Goal: Learn about a topic

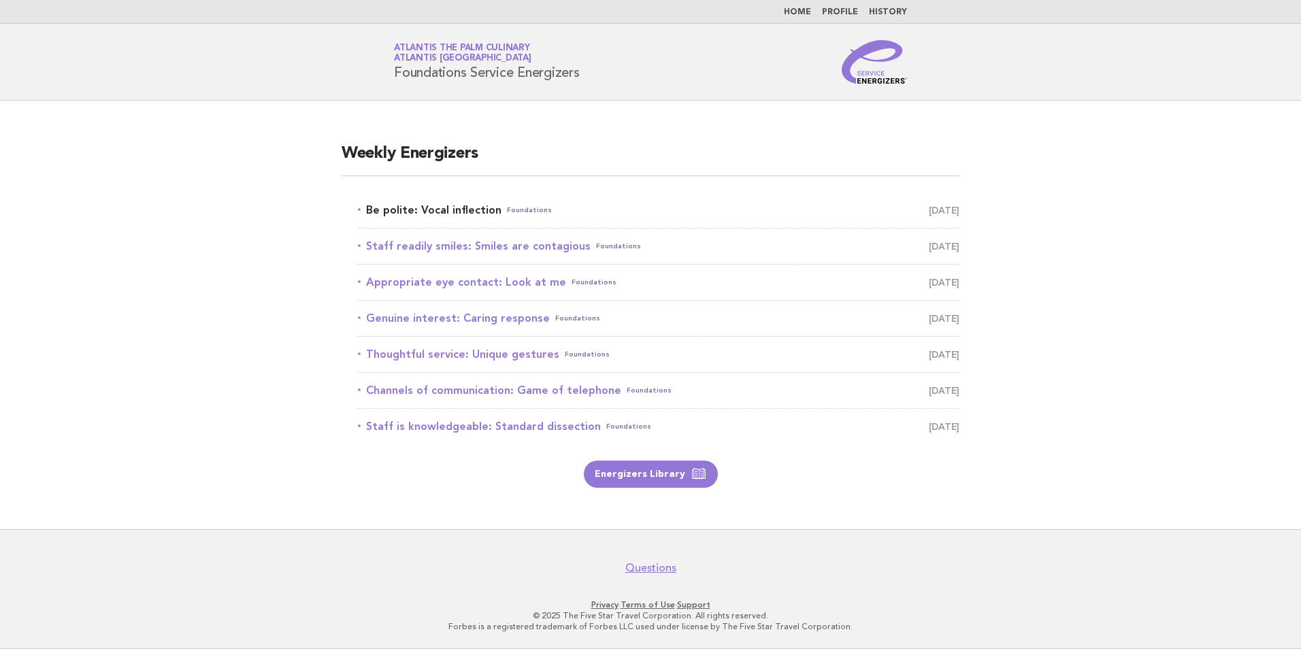
click at [476, 212] on link "Be polite: Vocal inflection Foundations [DATE]" at bounding box center [659, 210] width 602 height 19
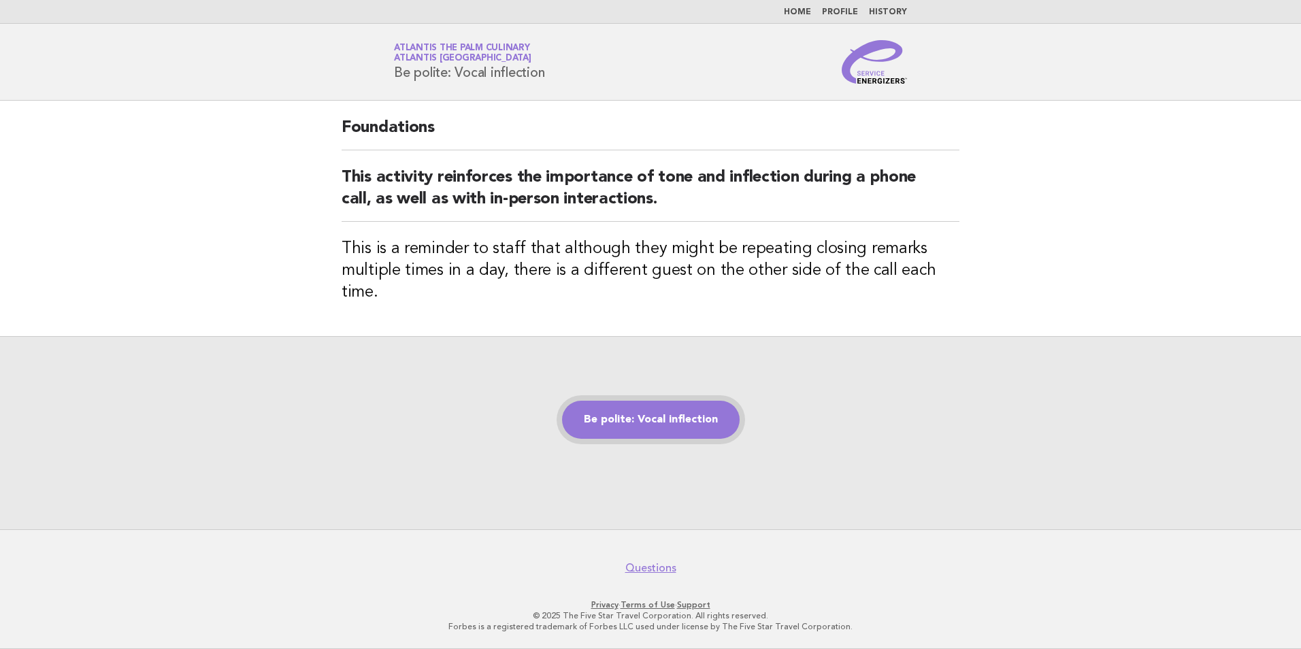
click at [630, 404] on link "Be polite: Vocal inflection" at bounding box center [651, 420] width 178 height 38
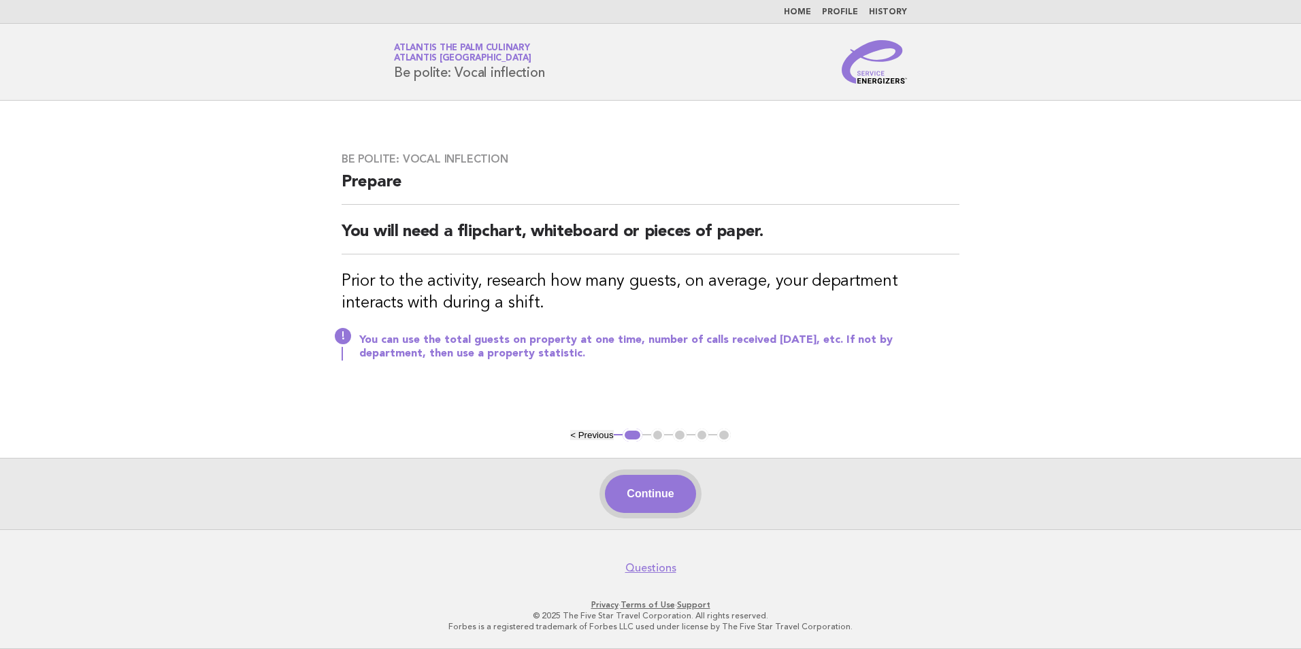
click at [666, 504] on button "Continue" at bounding box center [650, 494] width 91 height 38
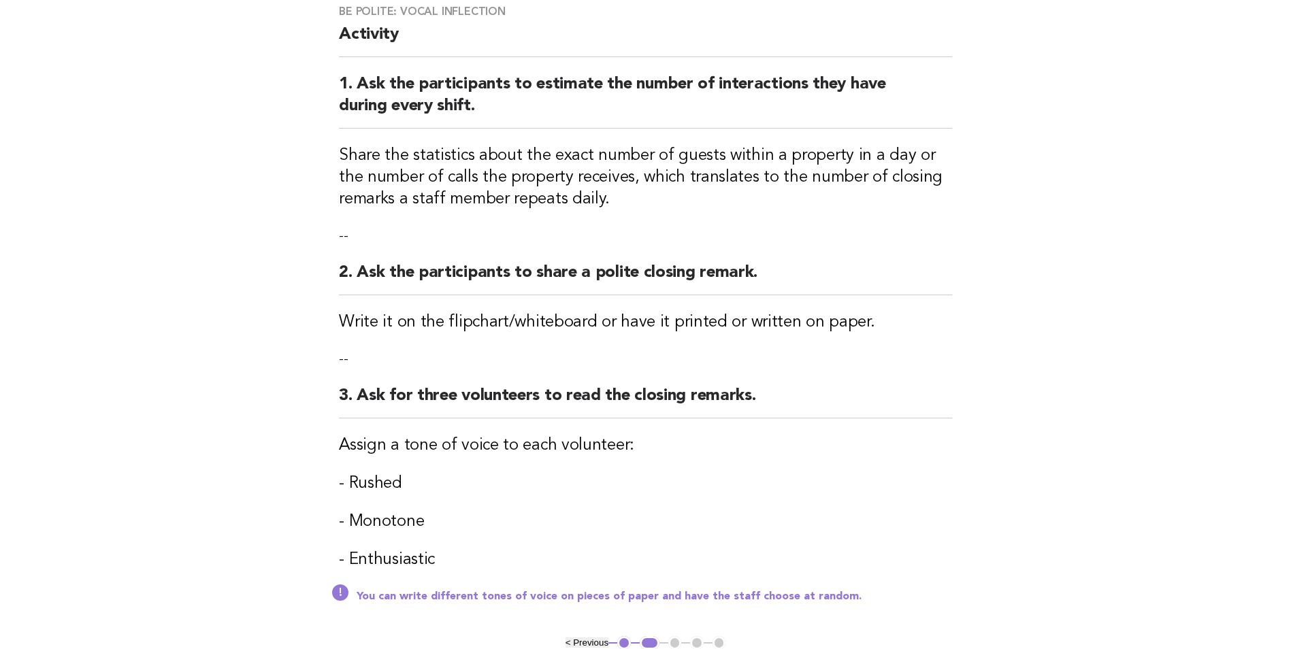
scroll to position [204, 0]
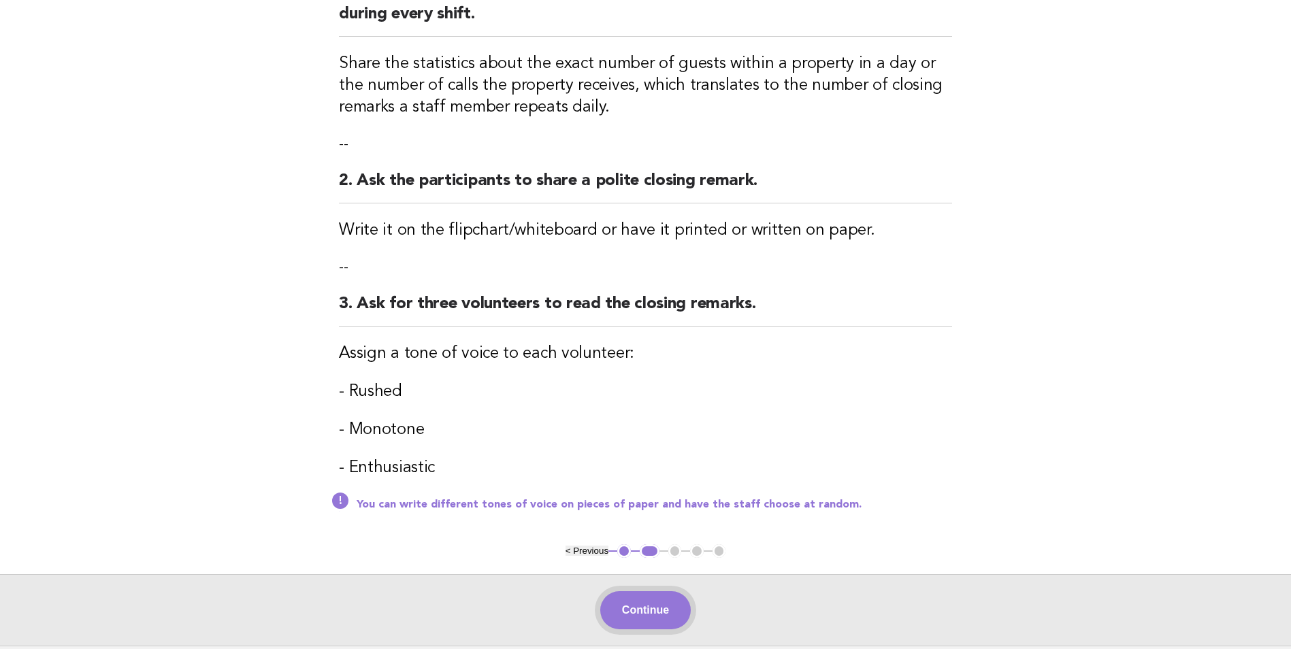
click at [668, 607] on button "Continue" at bounding box center [645, 610] width 91 height 38
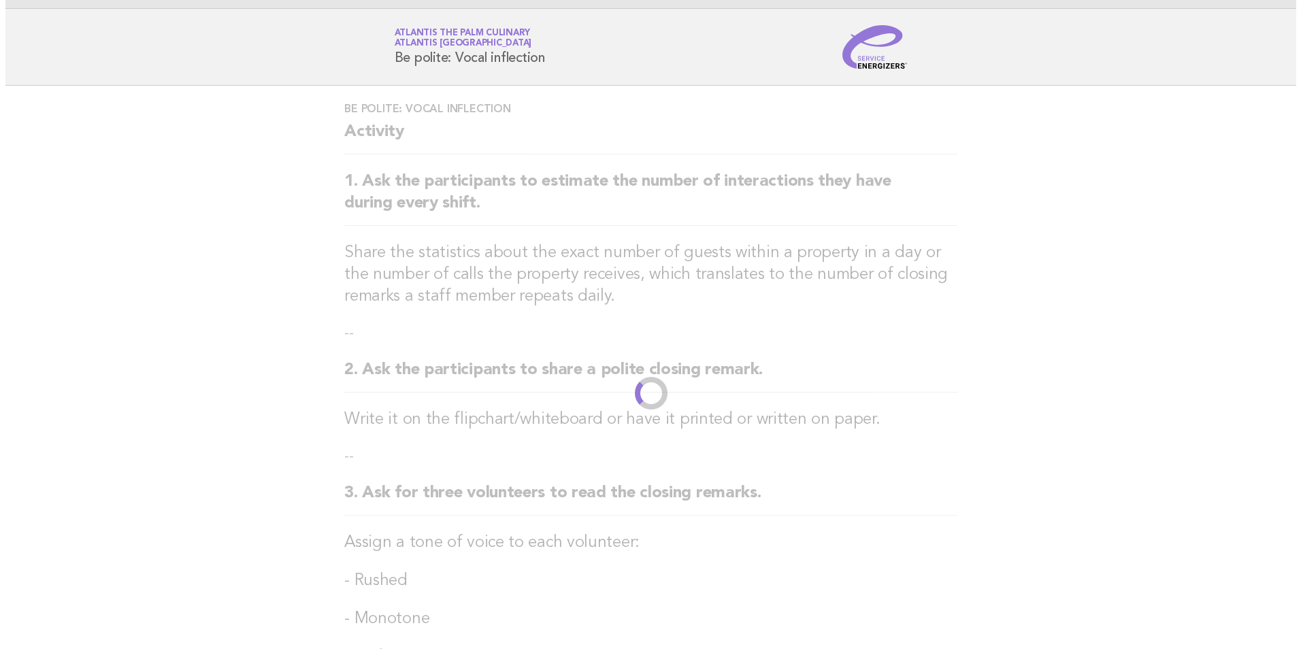
scroll to position [0, 0]
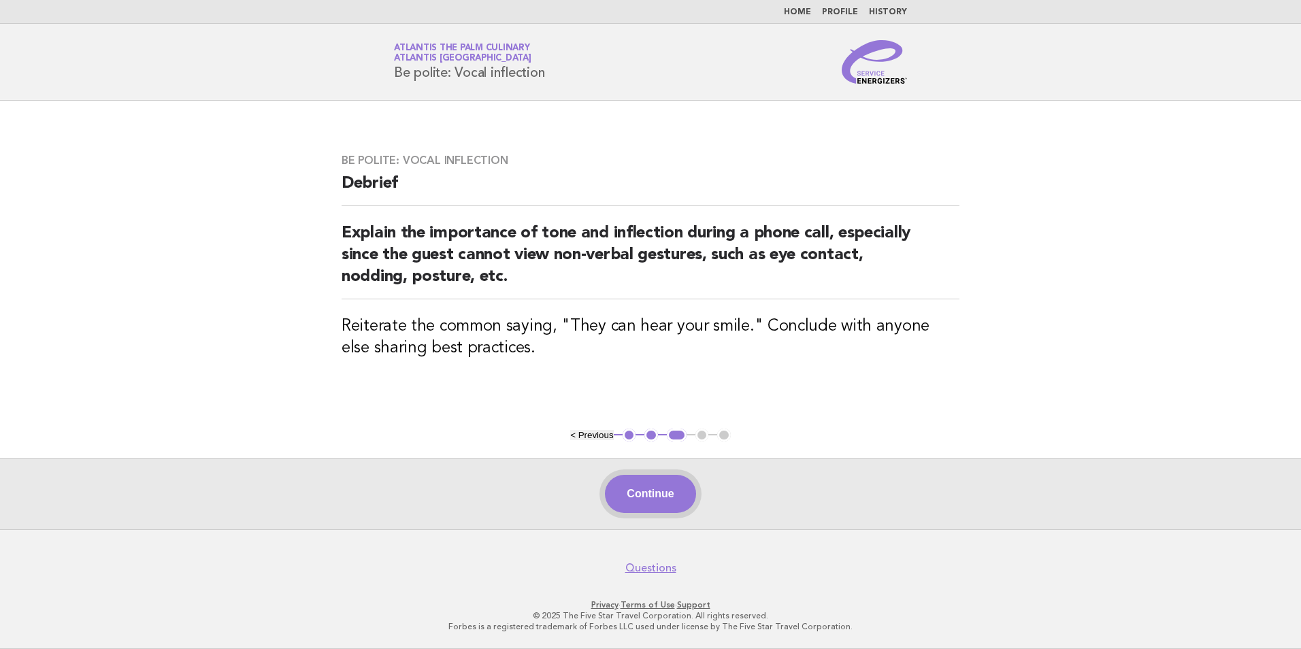
click at [657, 479] on button "Continue" at bounding box center [650, 494] width 91 height 38
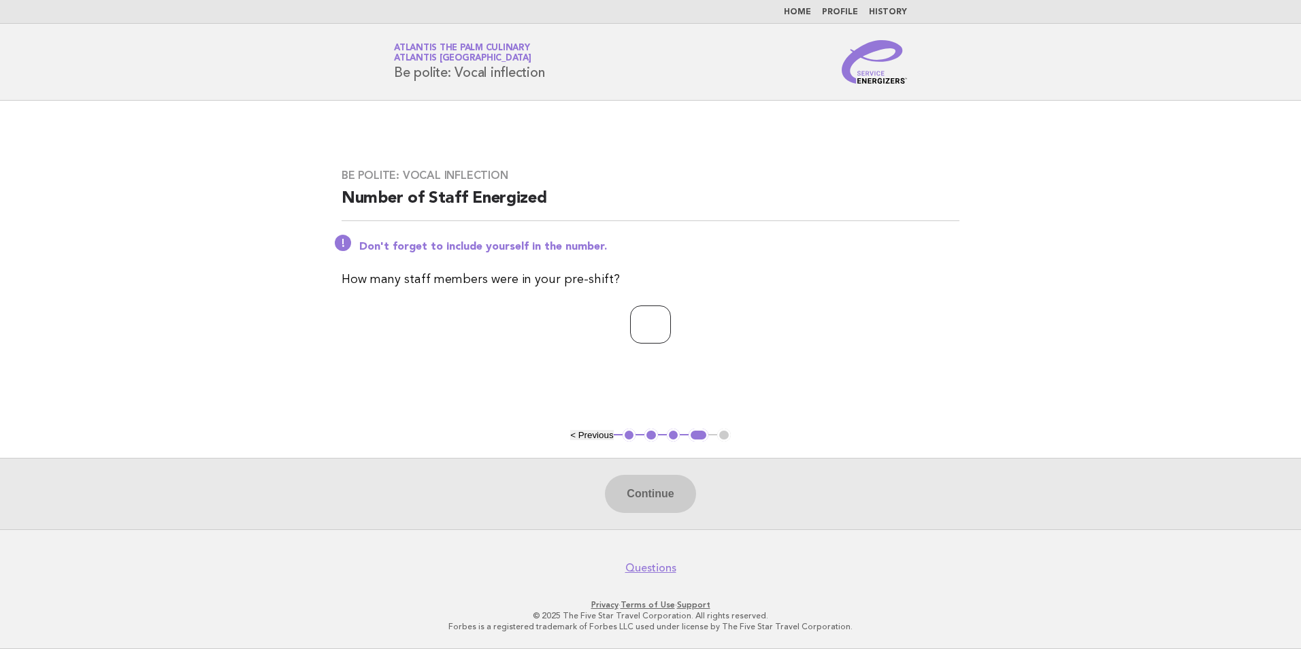
click at [630, 336] on input "number" at bounding box center [650, 325] width 41 height 38
type input "**"
click at [668, 492] on button "Continue" at bounding box center [650, 494] width 91 height 38
